Goal: Information Seeking & Learning: Learn about a topic

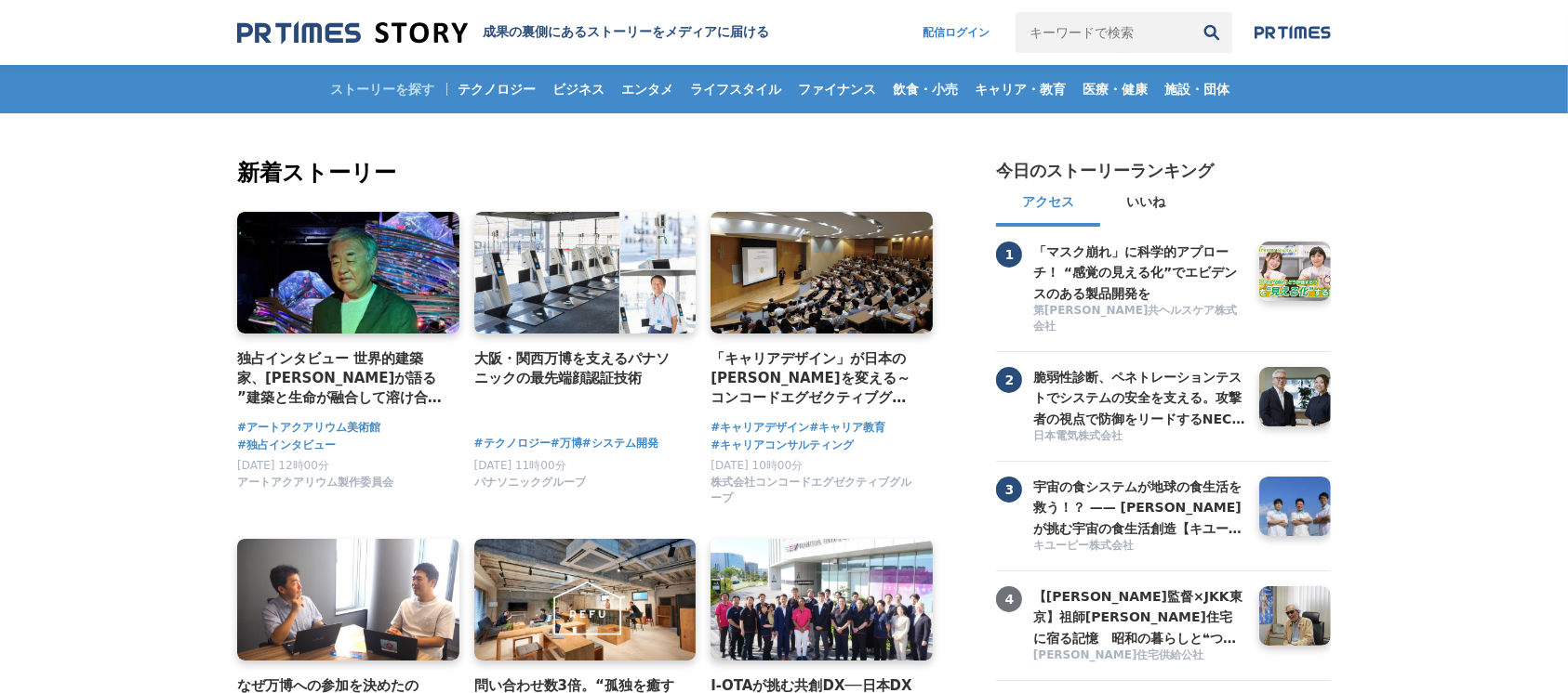
click at [1131, 30] on input "キーワードで検索" at bounding box center [1102, 32] width 175 height 41
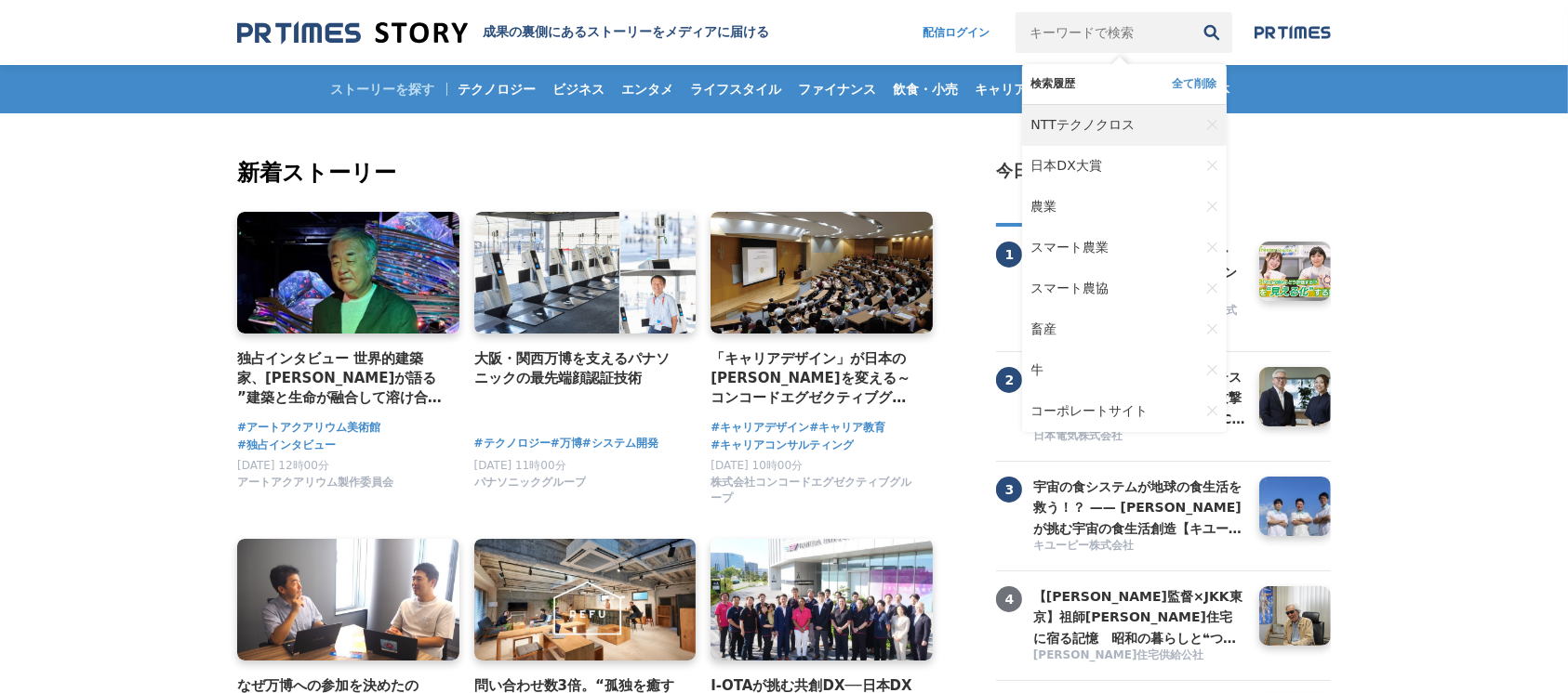
click at [1120, 119] on span "NTTテクノクロス" at bounding box center [1083, 125] width 103 height 17
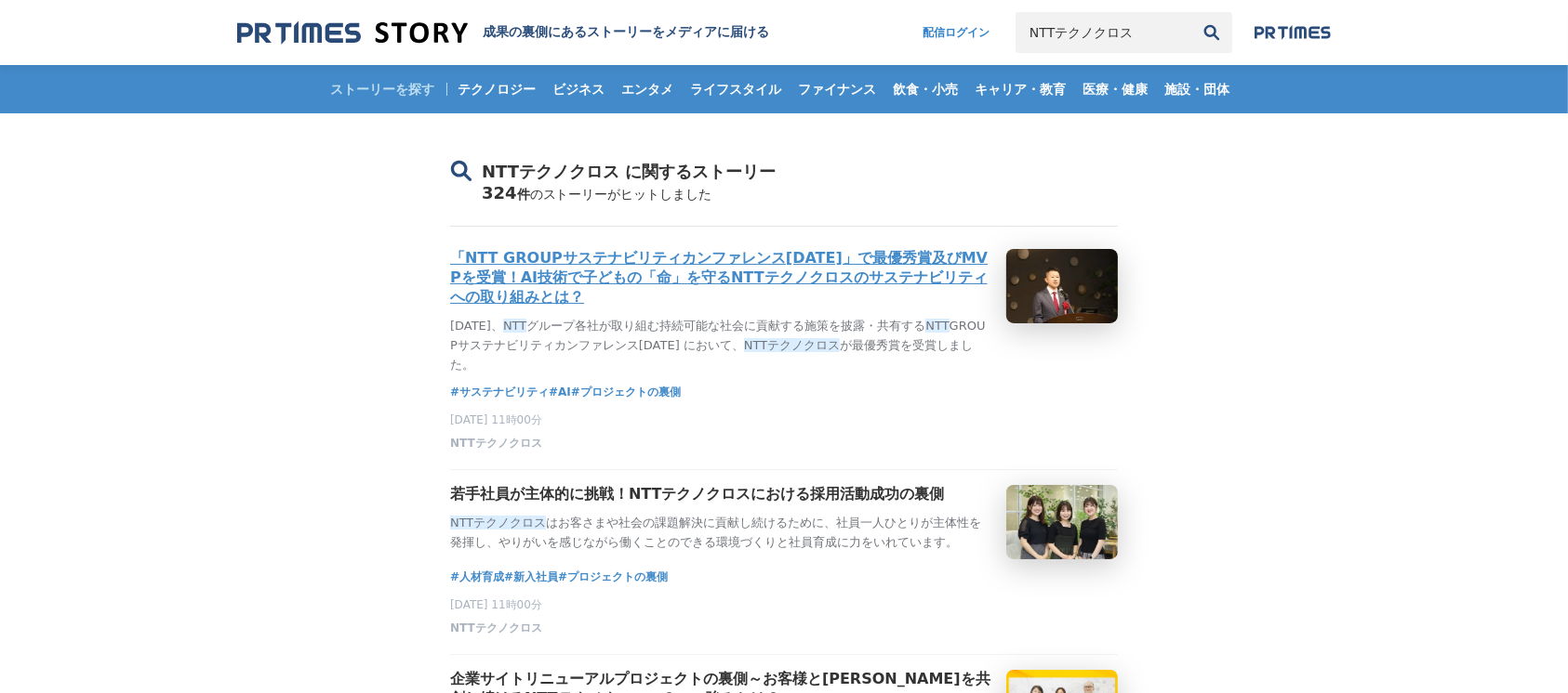
click at [882, 266] on h3 "「NTT GROUPサステナビリティカンファレンス[DATE]」で最優秀賞及びMVPを受賞！AI技術で子どもの「命」を守るNTTテクノクロスのサステナビリティ…" at bounding box center [720, 278] width 541 height 58
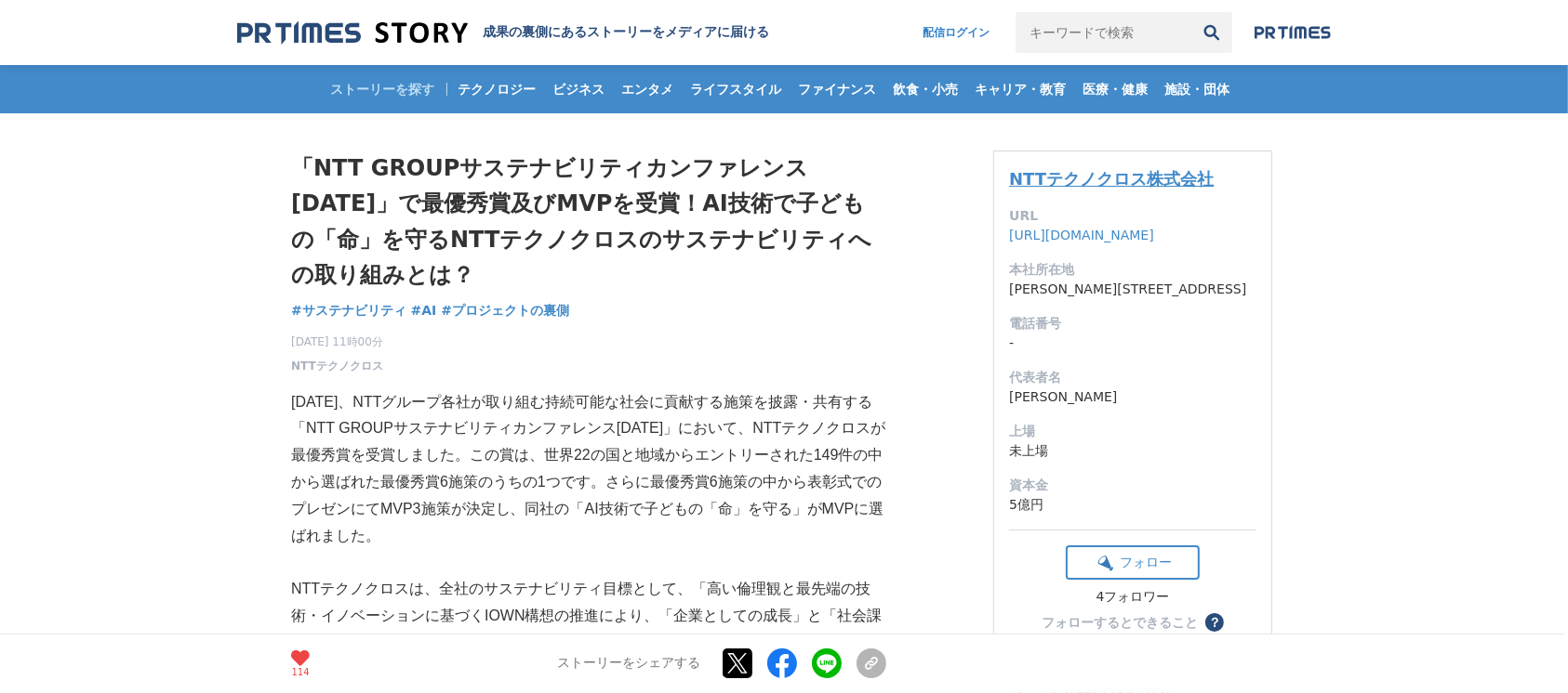
click at [1029, 172] on link "NTTテクノクロス株式会社" at bounding box center [1111, 179] width 205 height 20
